Goal: Information Seeking & Learning: Learn about a topic

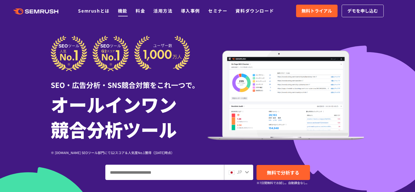
click at [123, 11] on link "機能" at bounding box center [123, 10] width 10 height 7
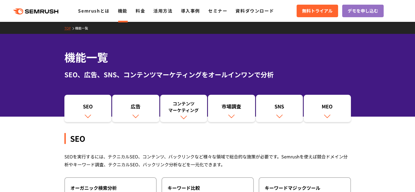
click at [137, 11] on link "料金" at bounding box center [141, 10] width 10 height 7
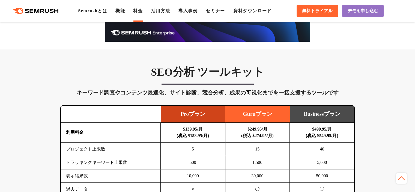
scroll to position [318, 0]
